Goal: Find specific page/section: Find specific page/section

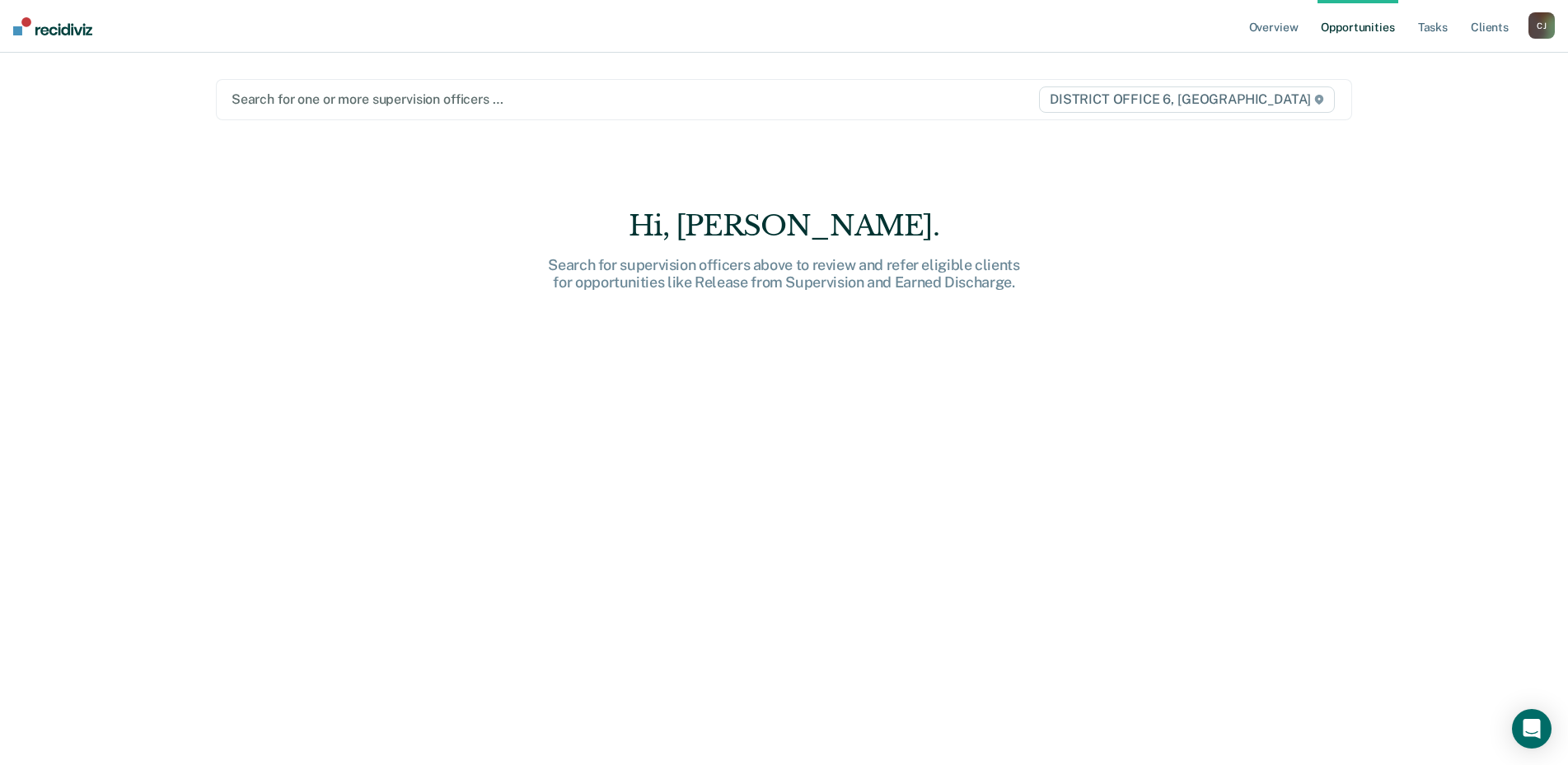
click at [1542, 31] on div "[PERSON_NAME]" at bounding box center [1542, 25] width 26 height 26
click at [1445, 107] on link "Go to Operations" at bounding box center [1475, 108] width 132 height 14
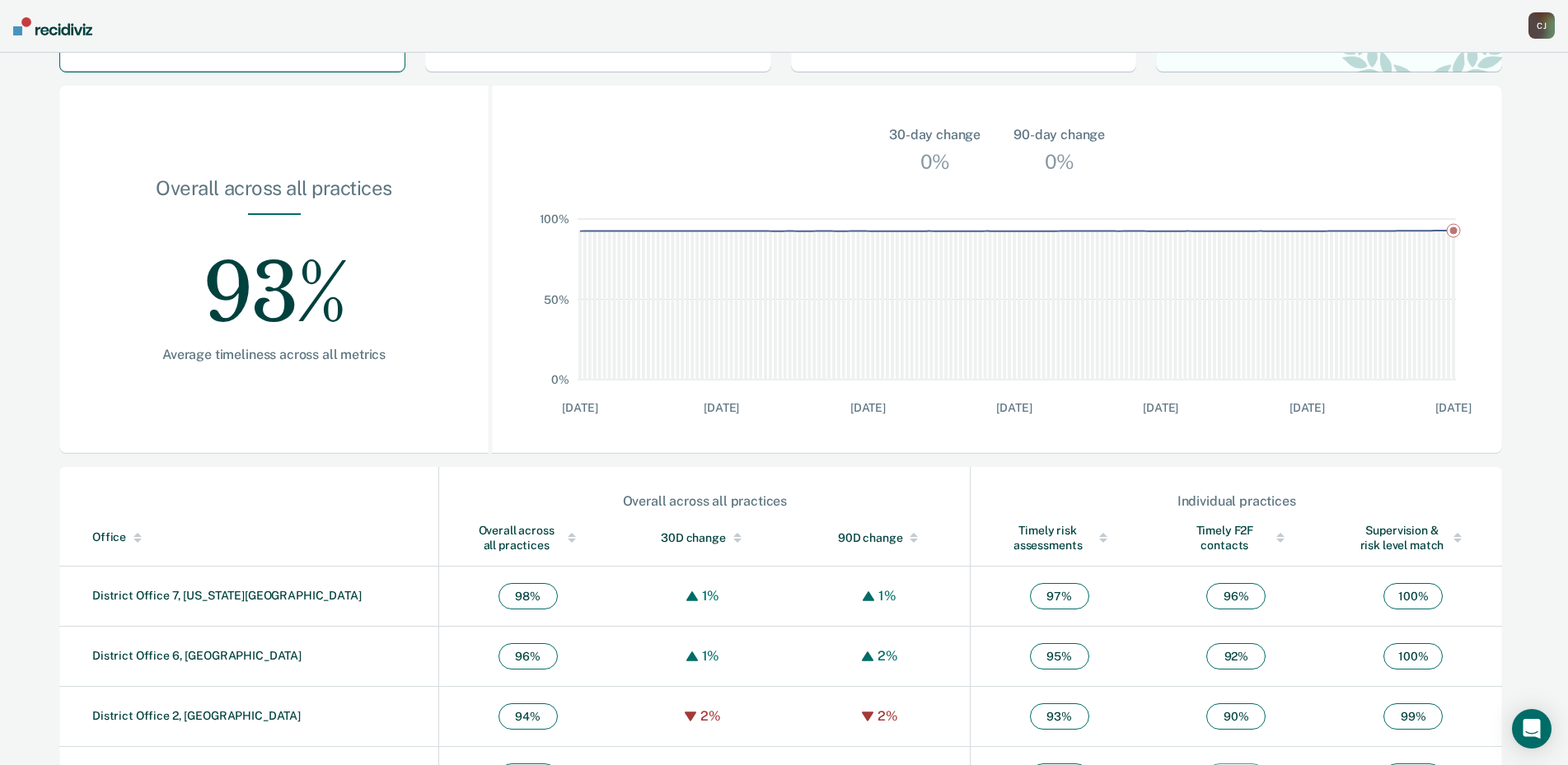
scroll to position [219, 0]
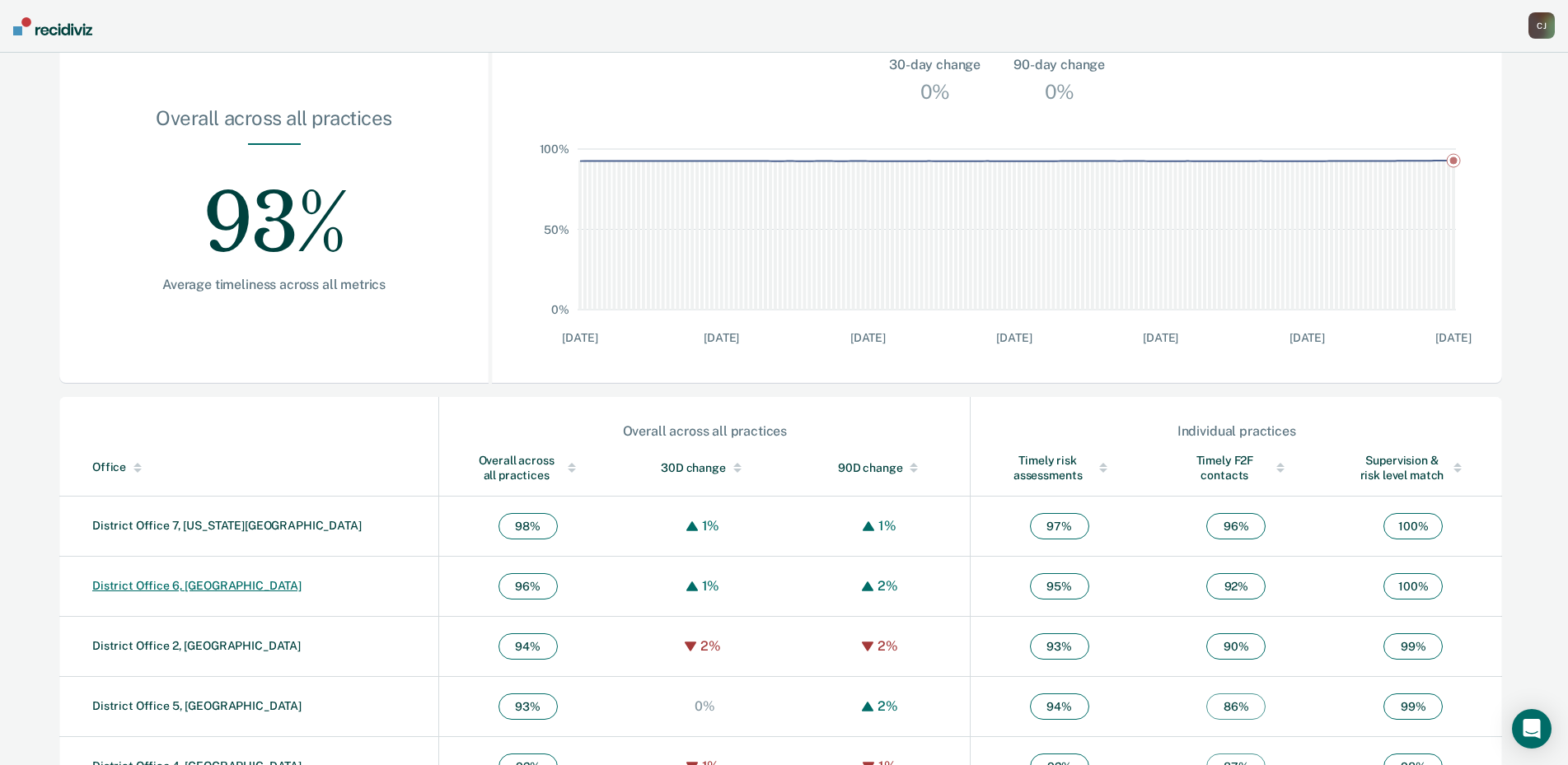
click at [170, 583] on link "District Office 6, [GEOGRAPHIC_DATA]" at bounding box center [197, 585] width 209 height 13
